Goal: Transaction & Acquisition: Purchase product/service

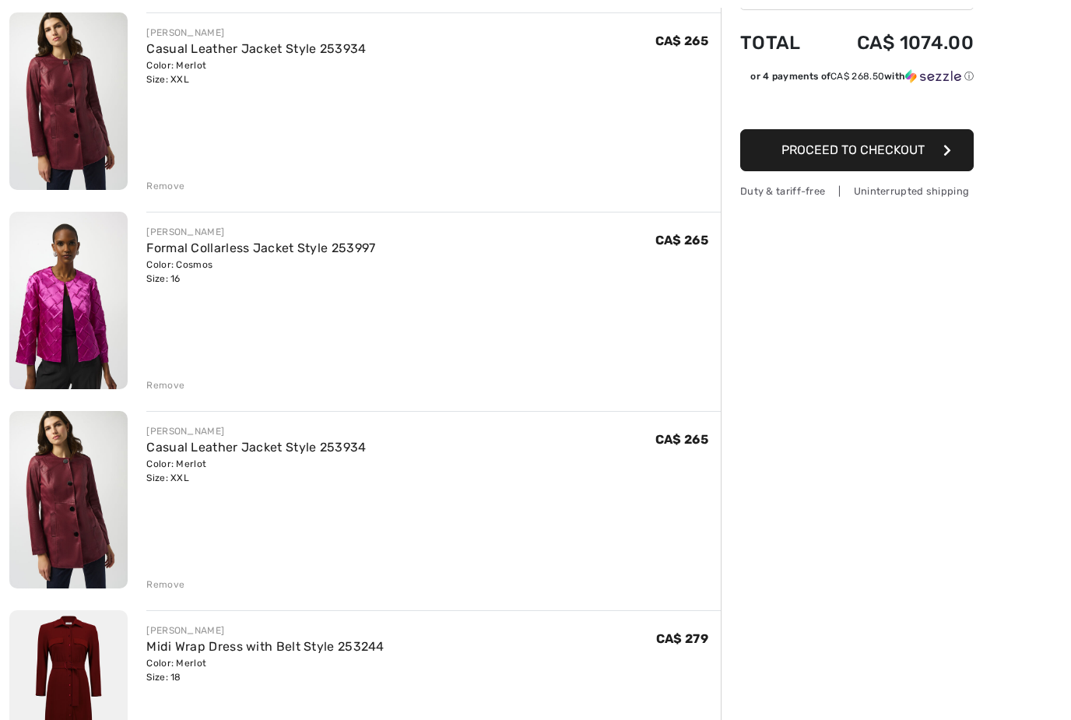
scroll to position [194, 0]
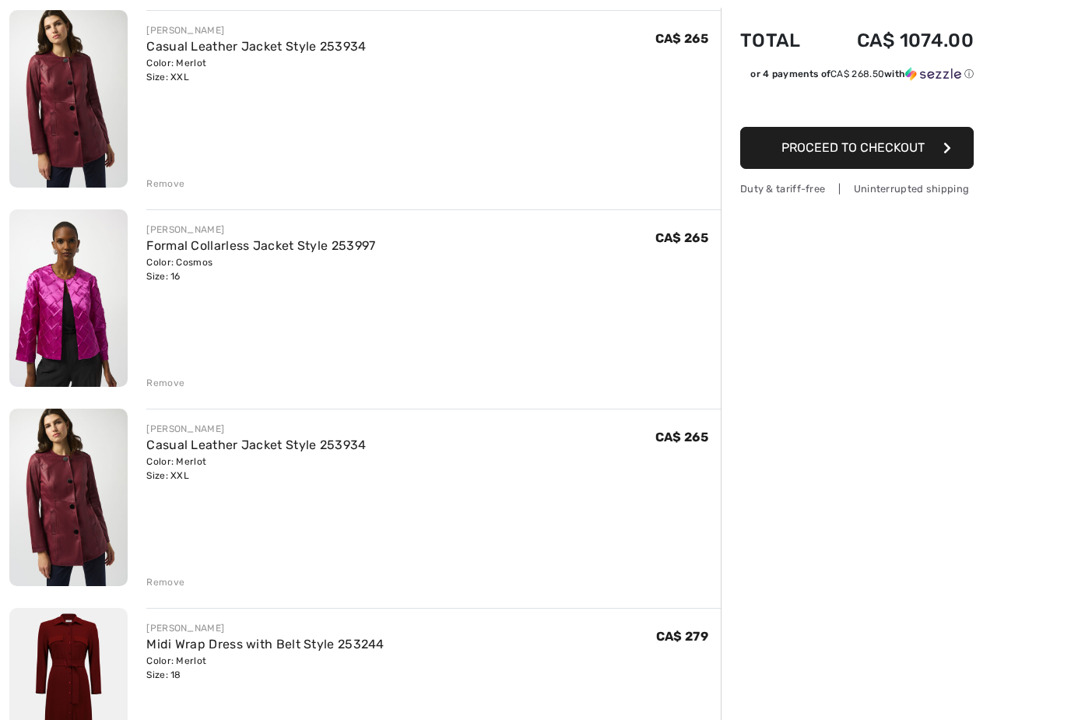
click at [164, 572] on div "Remove" at bounding box center [433, 580] width 574 height 17
click at [161, 585] on div "Remove" at bounding box center [165, 582] width 38 height 14
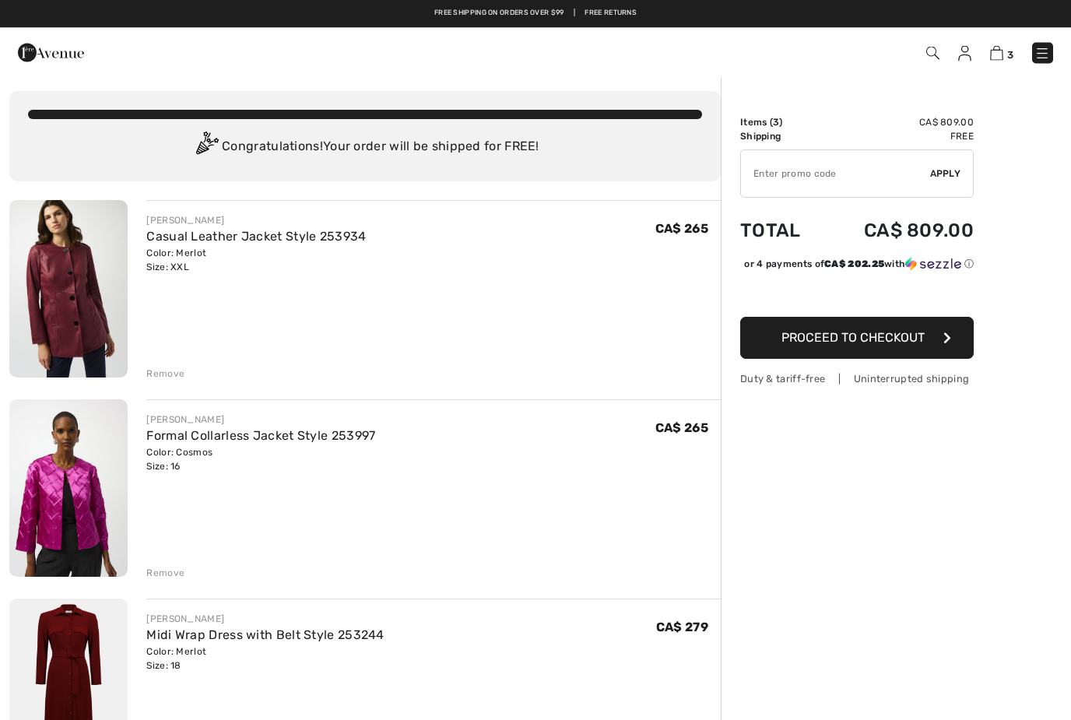
scroll to position [0, 0]
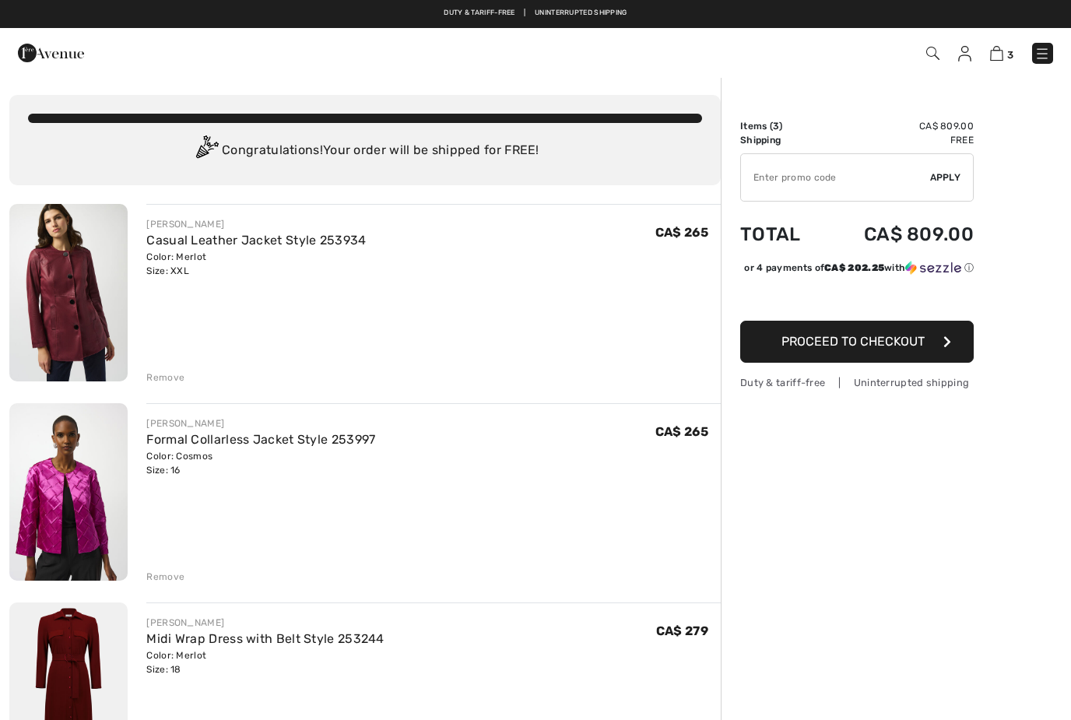
click at [45, 52] on img at bounding box center [51, 52] width 66 height 31
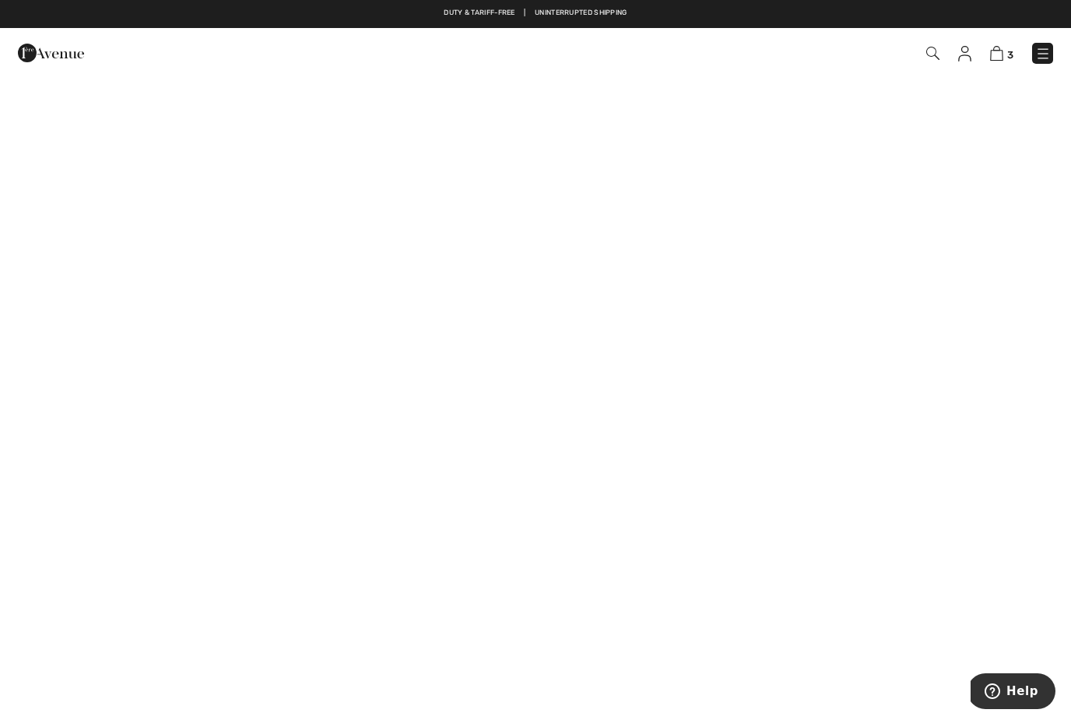
click at [1035, 63] on link at bounding box center [1042, 53] width 21 height 21
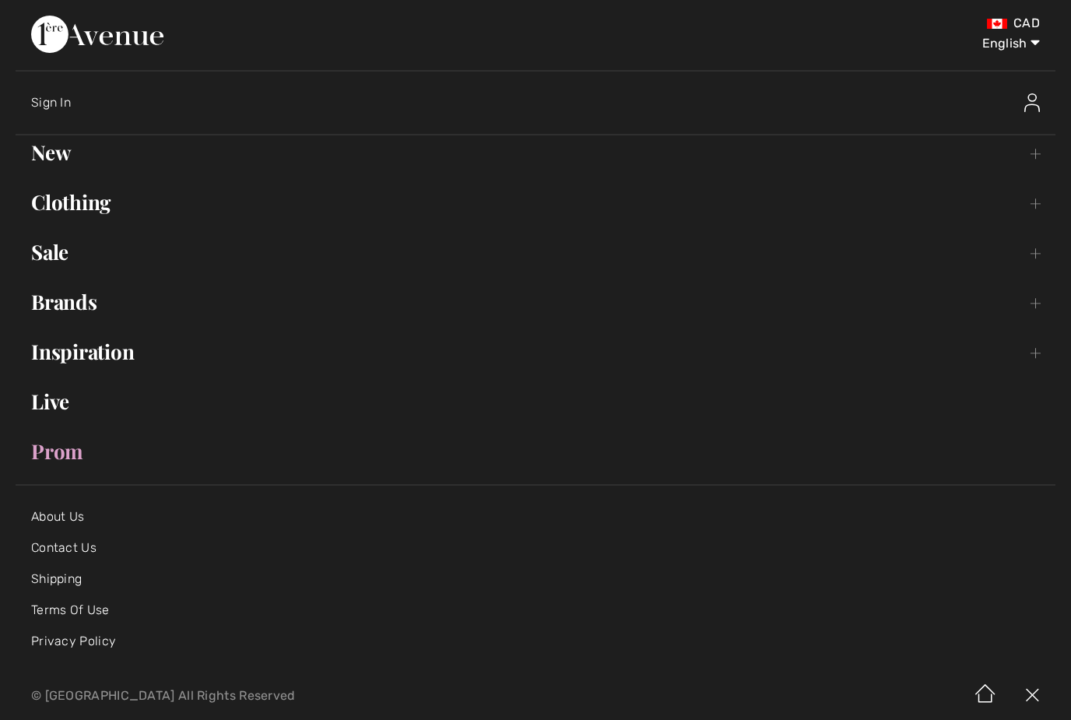
click at [40, 206] on link "Clothing Toggle submenu" at bounding box center [535, 202] width 1039 height 34
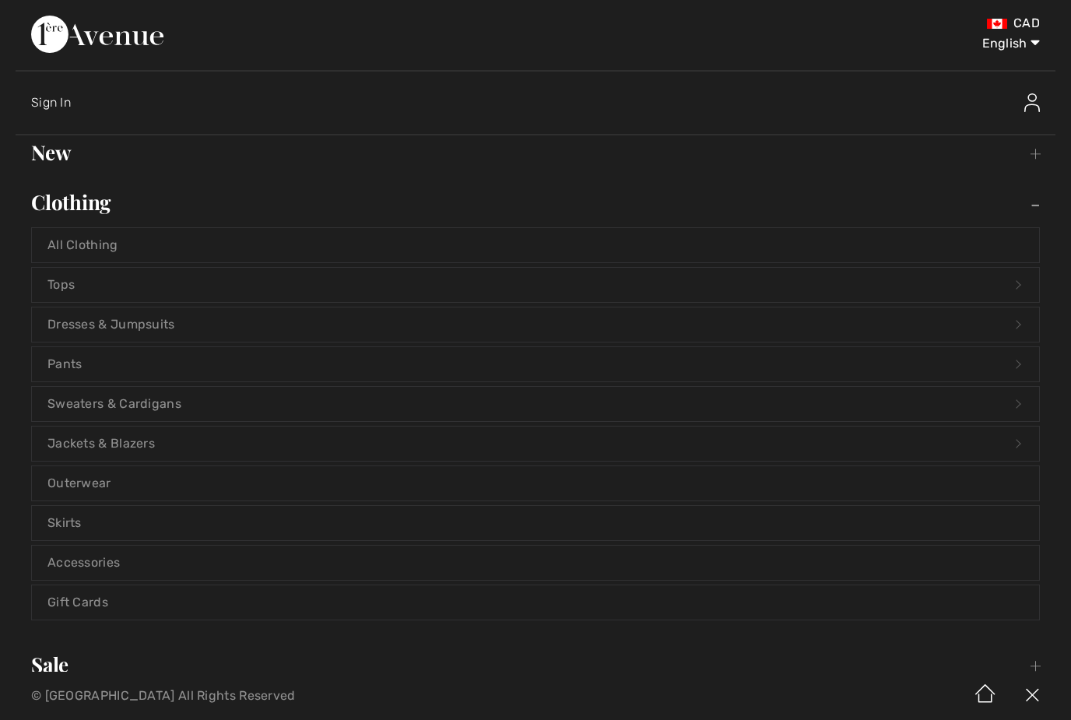
click at [80, 439] on link "Jackets & Blazers Open submenu" at bounding box center [535, 443] width 1007 height 34
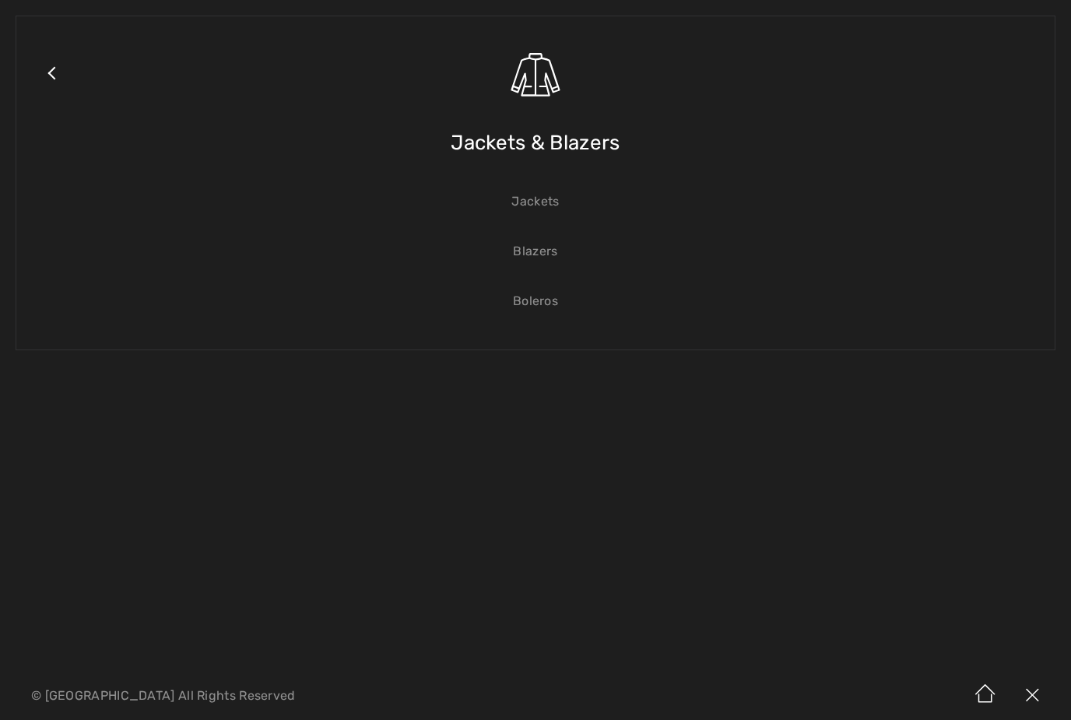
click at [537, 247] on link "Blazers" at bounding box center [535, 251] width 1007 height 34
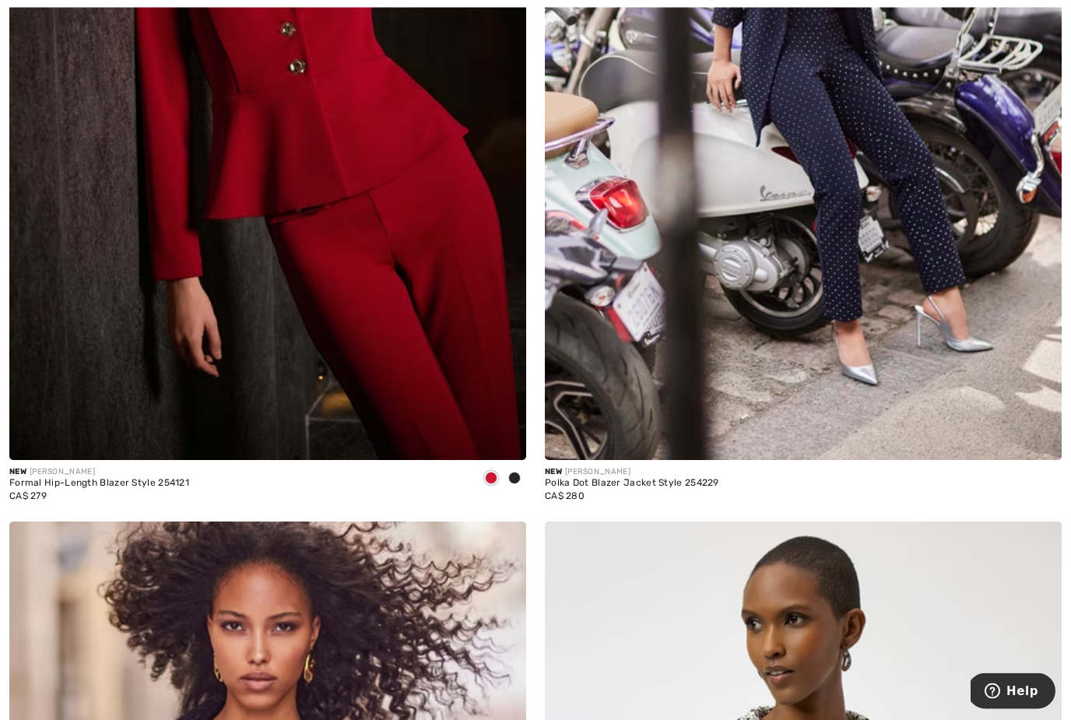
scroll to position [510, 0]
click at [526, 470] on div "New JOSEPH RIBKOFF Formal Hip-Length Blazer Style 254121 CA$ 279" at bounding box center [267, 103] width 535 height 836
click at [514, 472] on span at bounding box center [514, 477] width 12 height 12
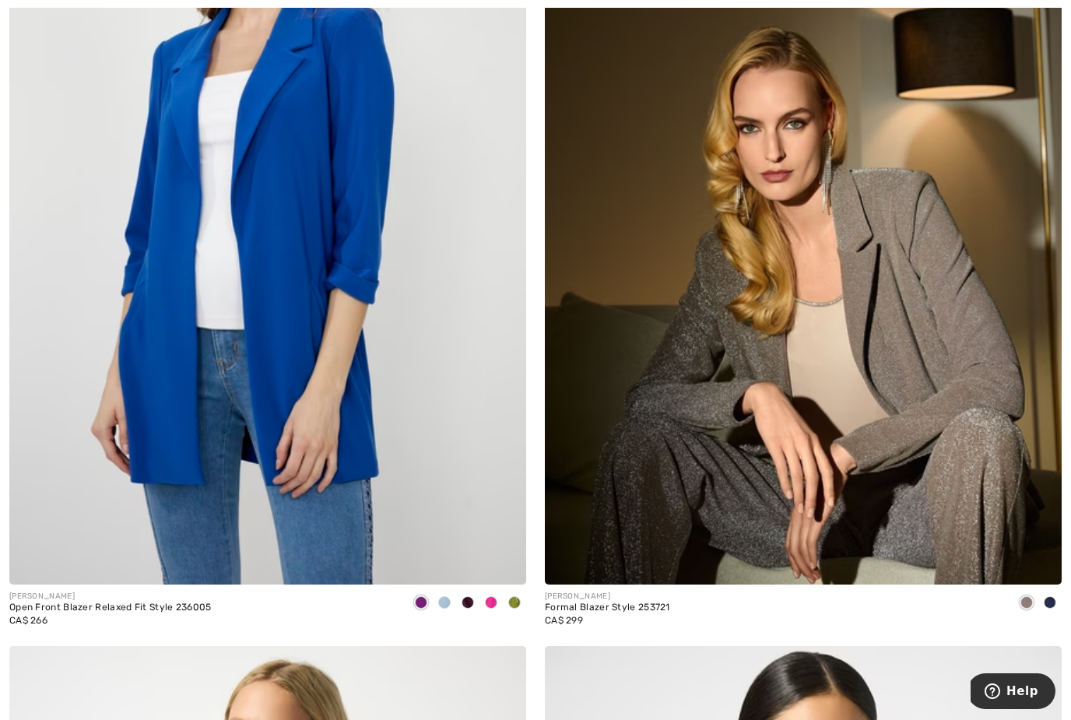
scroll to position [6402, 0]
click at [446, 598] on span at bounding box center [444, 602] width 12 height 12
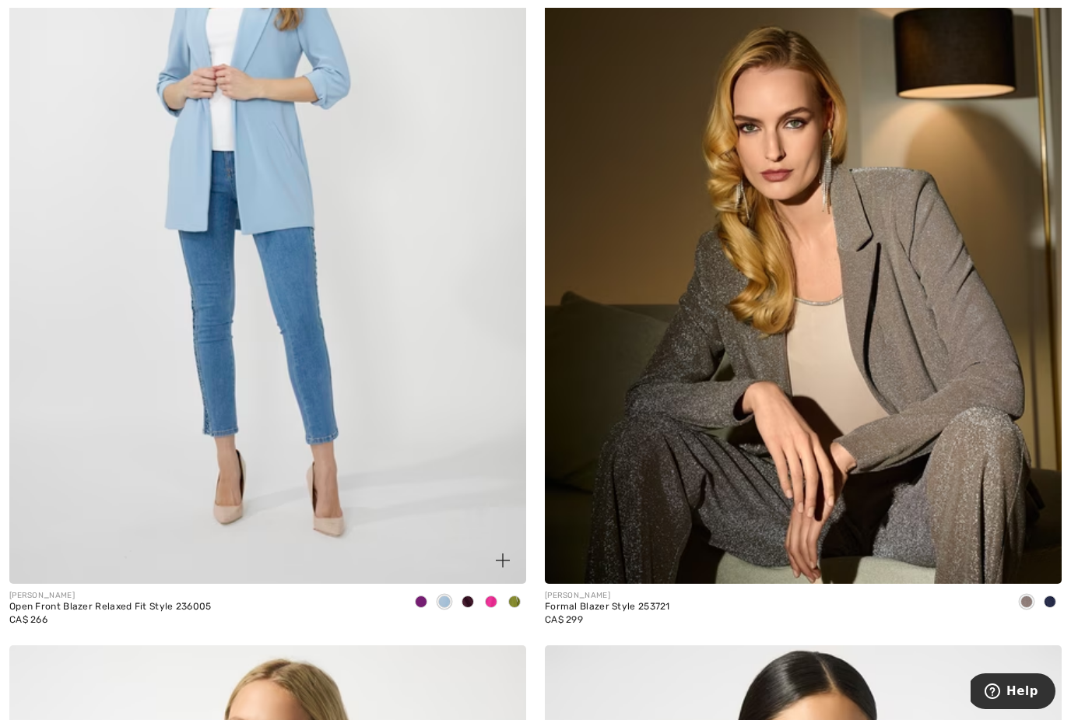
click at [469, 601] on span at bounding box center [467, 601] width 12 height 12
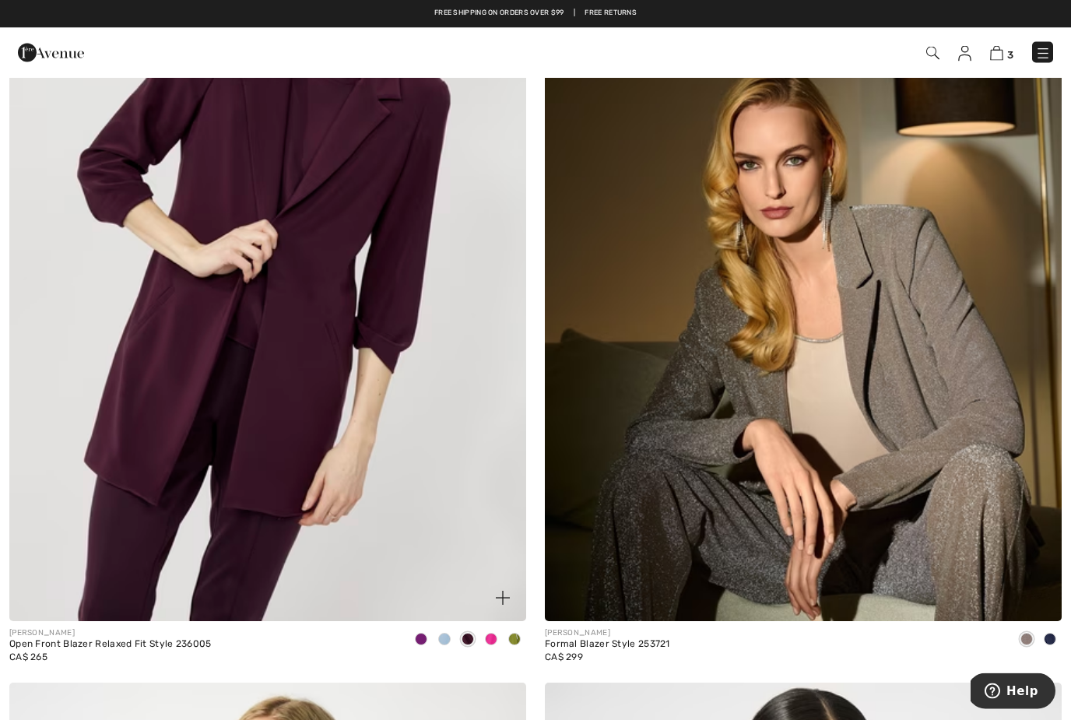
scroll to position [6365, 0]
click at [1047, 635] on span at bounding box center [1049, 639] width 12 height 12
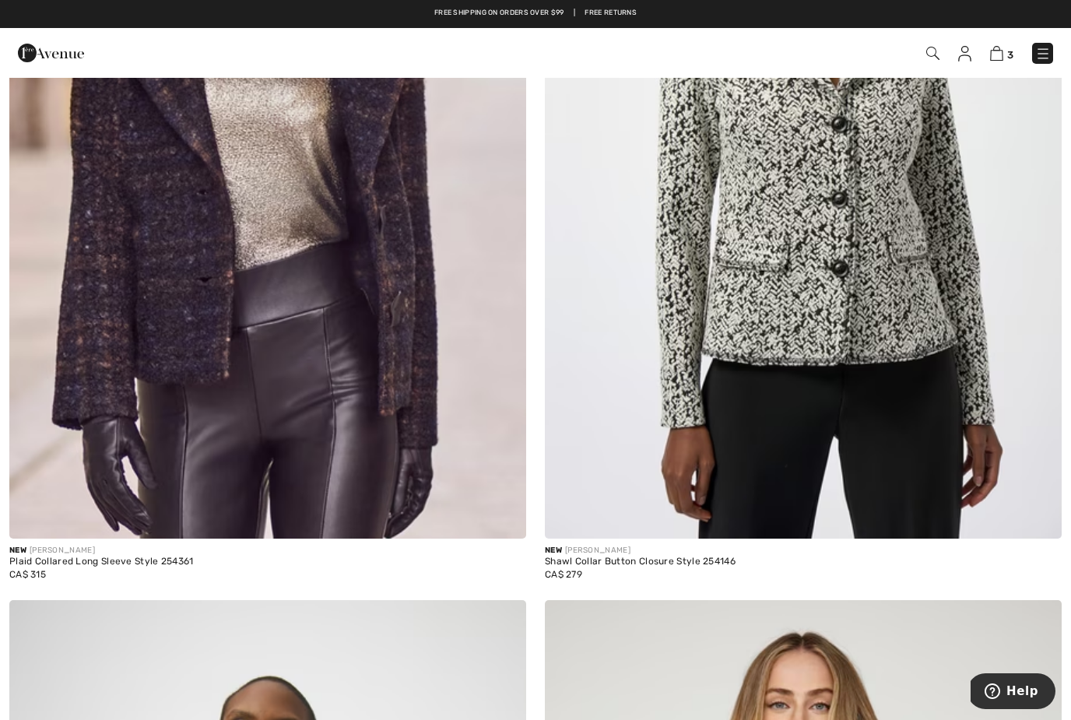
scroll to position [0, 0]
